Goal: Information Seeking & Learning: Learn about a topic

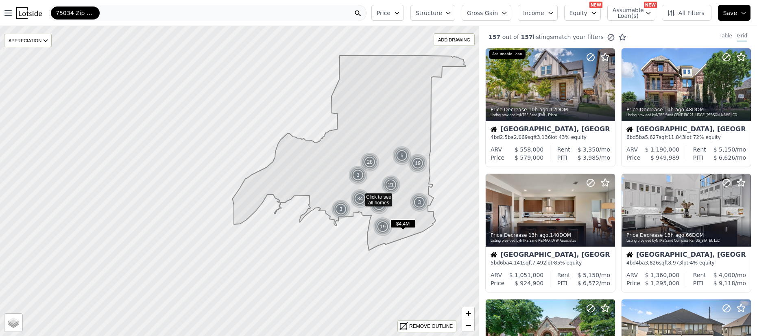
drag, startPoint x: 99, startPoint y: 204, endPoint x: 240, endPoint y: 219, distance: 142.0
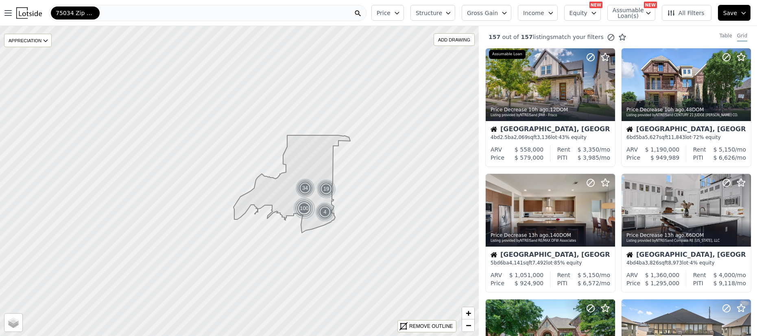
click at [236, 220] on icon at bounding box center [292, 184] width 117 height 98
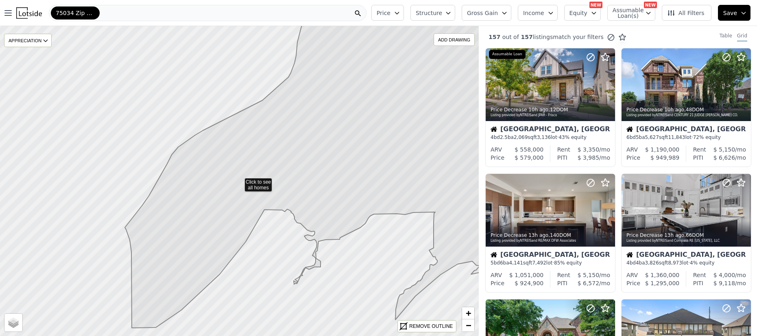
click at [260, 185] on icon at bounding box center [326, 161] width 402 height 334
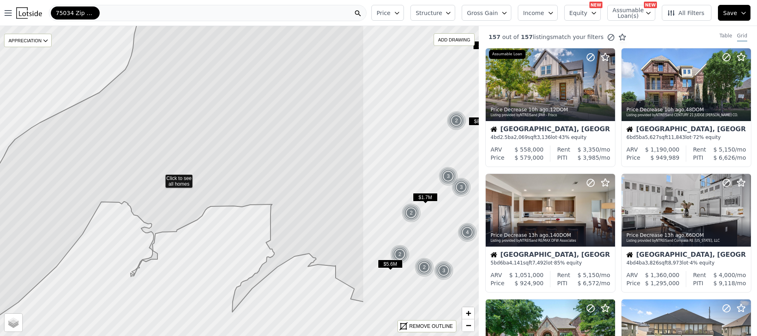
drag, startPoint x: 332, startPoint y: 188, endPoint x: 126, endPoint y: 177, distance: 206.5
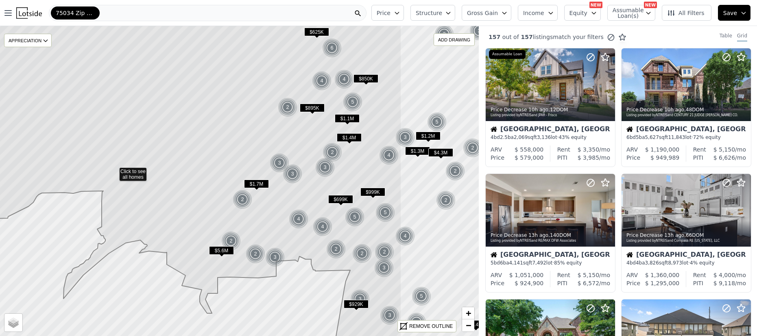
drag, startPoint x: 263, startPoint y: 183, endPoint x: 236, endPoint y: 181, distance: 27.0
click at [236, 181] on icon at bounding box center [113, 171] width 576 height 374
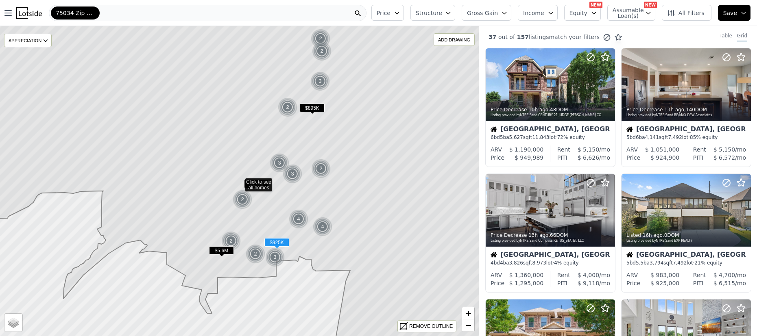
click at [255, 182] on span "$1.7M" at bounding box center [256, 184] width 25 height 9
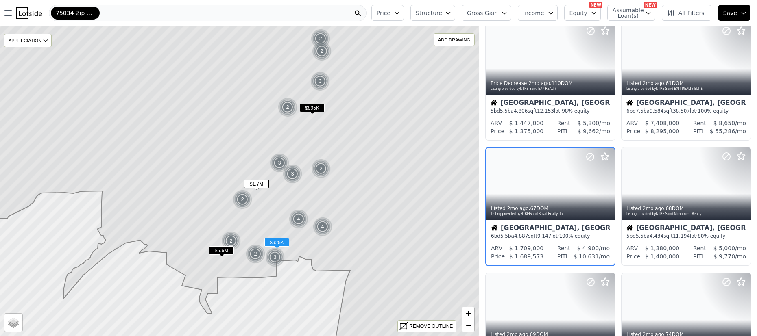
scroll to position [416, 0]
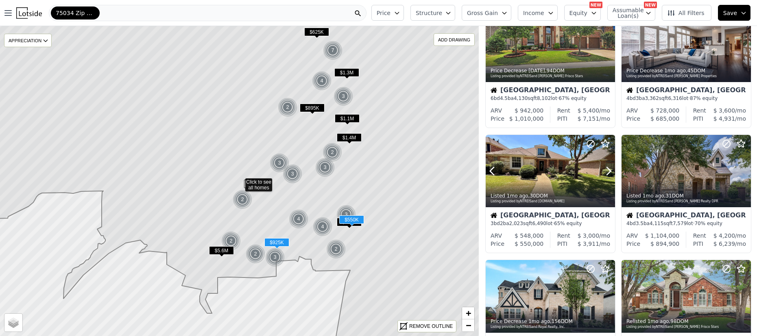
click at [560, 155] on div at bounding box center [550, 171] width 129 height 73
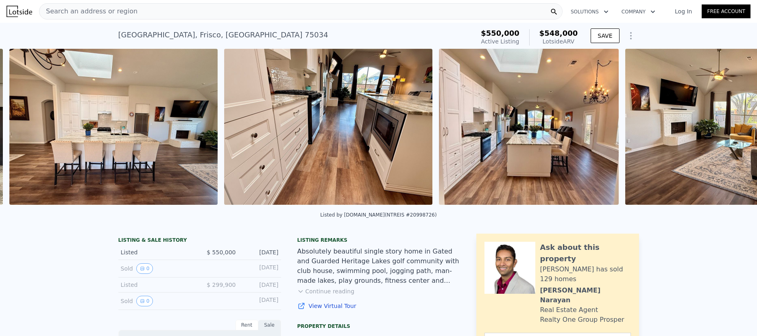
scroll to position [0, 1232]
